Goal: Task Accomplishment & Management: Manage account settings

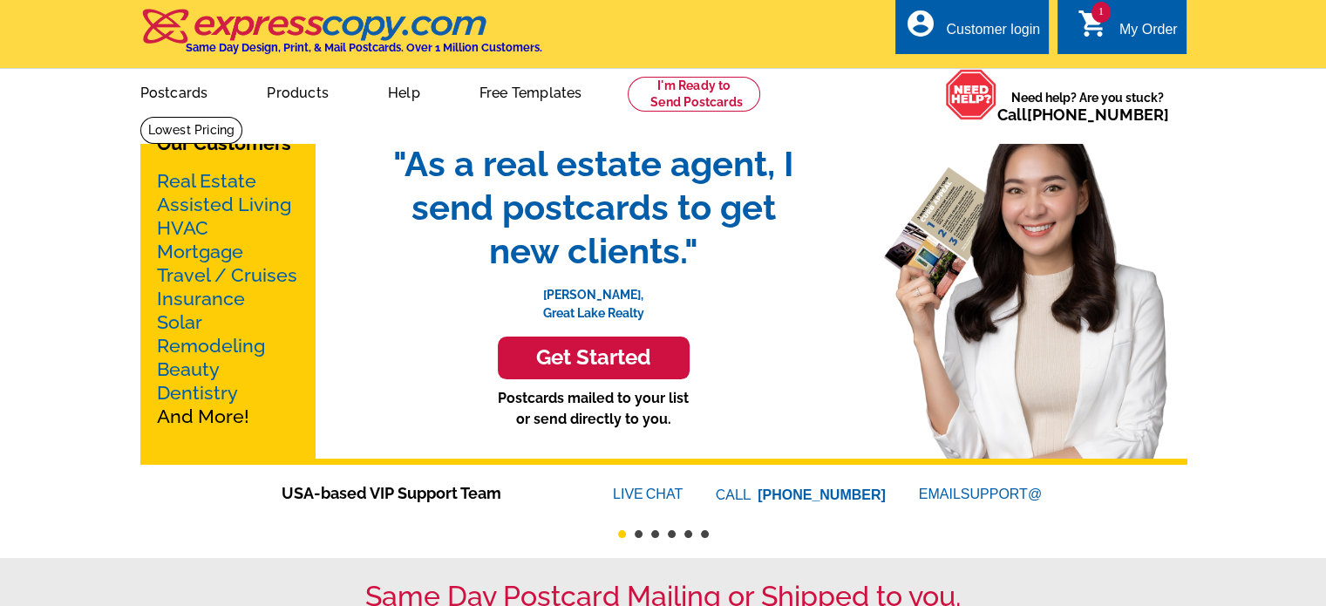
click at [1027, 34] on div "Customer login" at bounding box center [993, 34] width 94 height 24
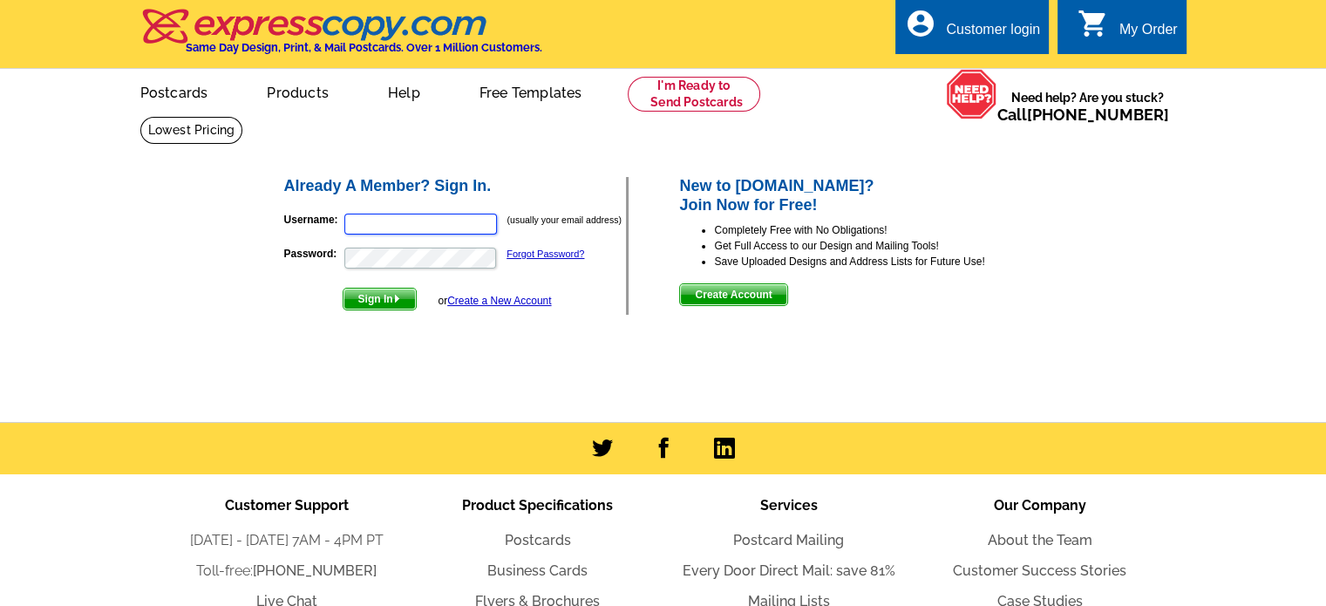
type input "[PERSON_NAME][EMAIL_ADDRESS][DOMAIN_NAME]"
click at [415, 215] on input "[PERSON_NAME][EMAIL_ADDRESS][DOMAIN_NAME]" at bounding box center [420, 224] width 153 height 21
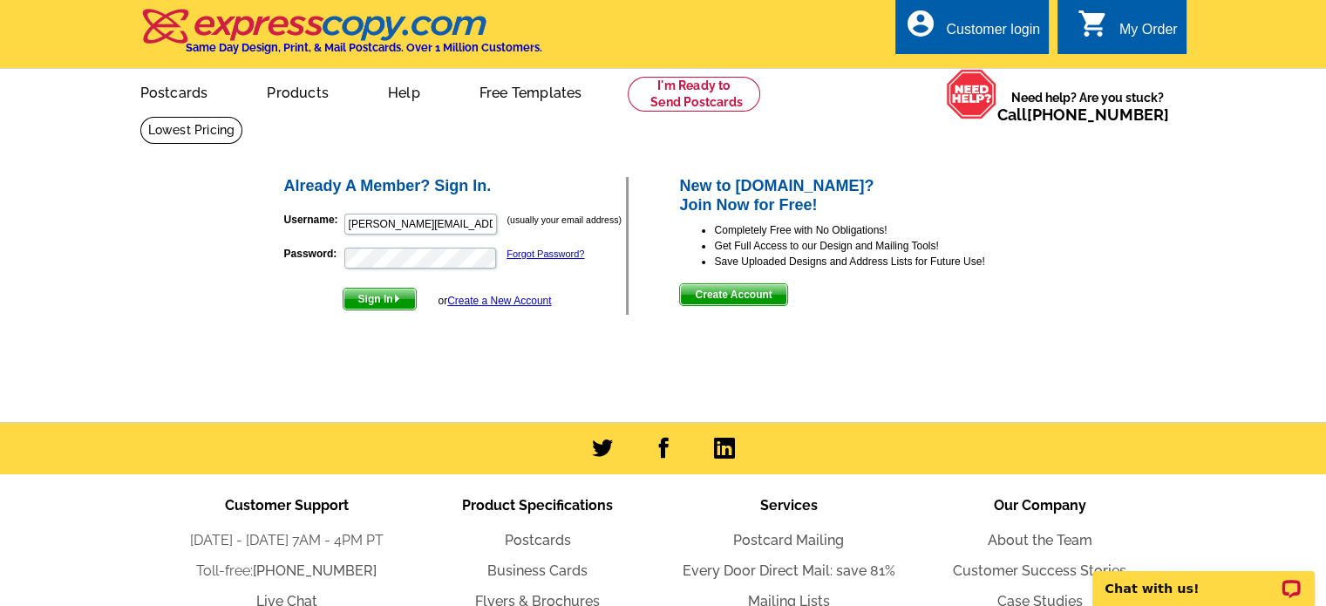
click at [363, 305] on span "Sign In" at bounding box center [380, 299] width 72 height 21
